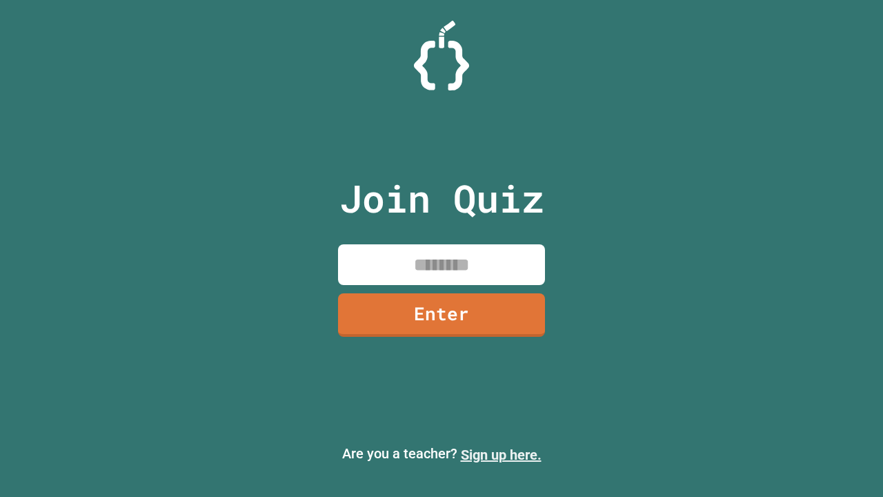
click at [501, 455] on link "Sign up here." at bounding box center [501, 454] width 81 height 17
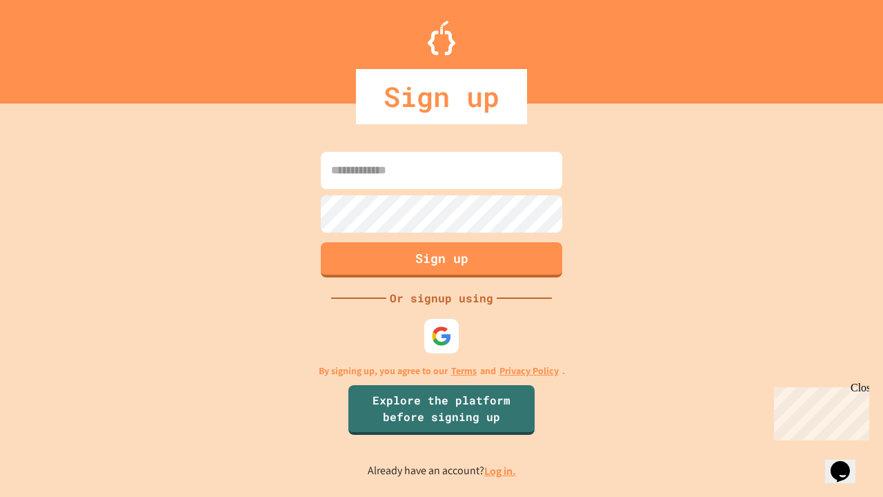
click at [501, 471] on link "Log in." at bounding box center [500, 471] width 32 height 14
